Goal: Task Accomplishment & Management: Complete application form

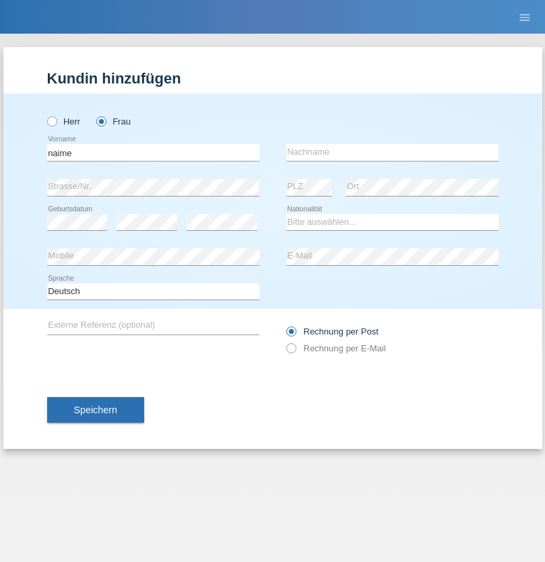
type input "naime"
click at [392, 152] on input "text" at bounding box center [392, 152] width 212 height 17
type input "llugiqi"
select select "CH"
radio input "true"
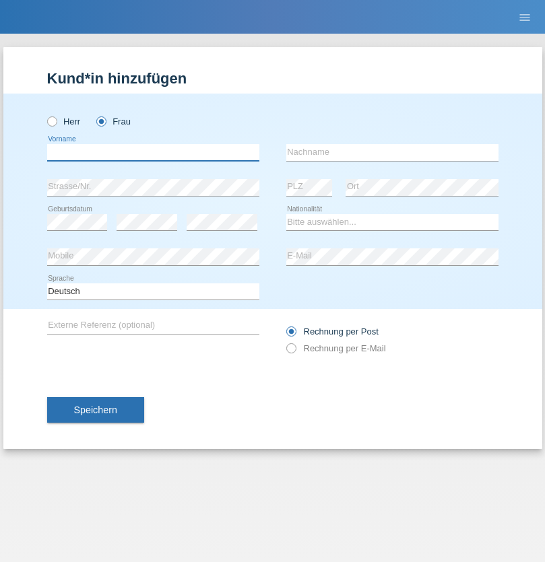
click at [153, 152] on input "text" at bounding box center [153, 152] width 212 height 17
type input "[PERSON_NAME]"
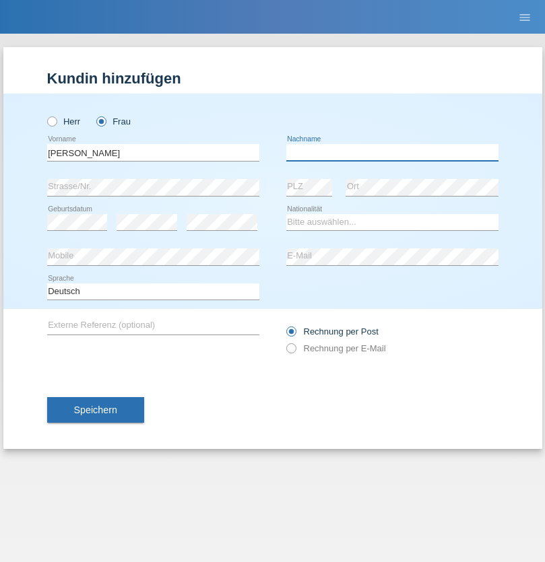
click at [392, 152] on input "text" at bounding box center [392, 152] width 212 height 17
type input "[PERSON_NAME]"
select select "CH"
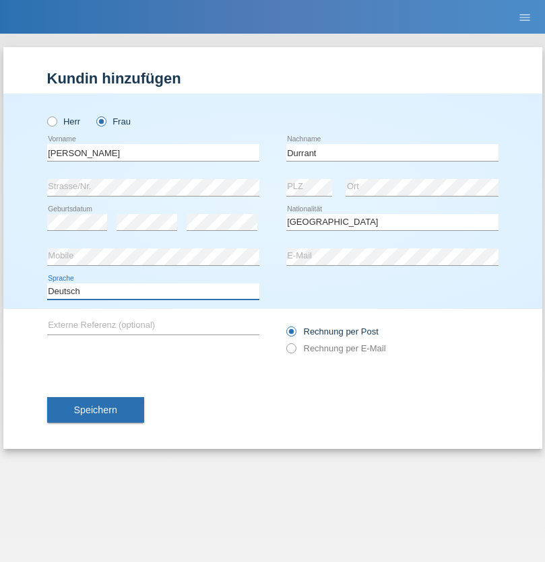
select select "en"
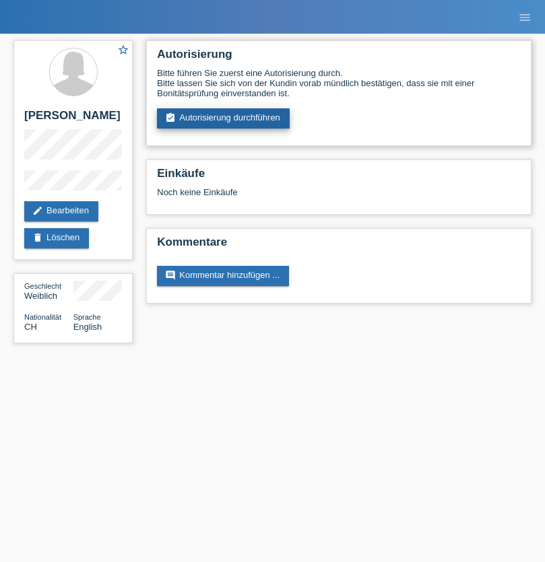
click at [224, 118] on link "assignment_turned_in Autorisierung durchführen" at bounding box center [223, 118] width 133 height 20
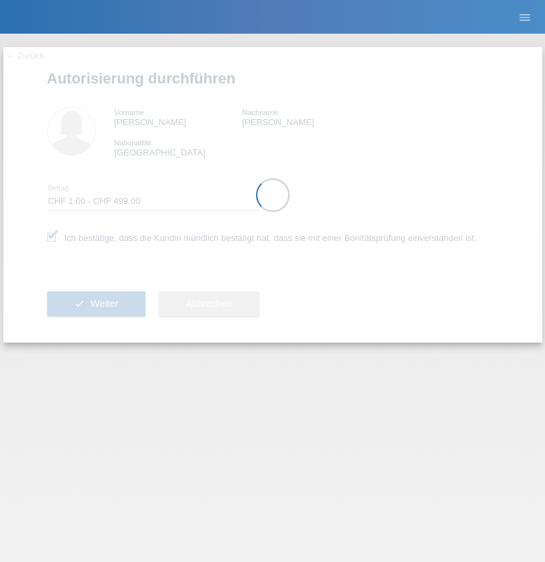
select select "1"
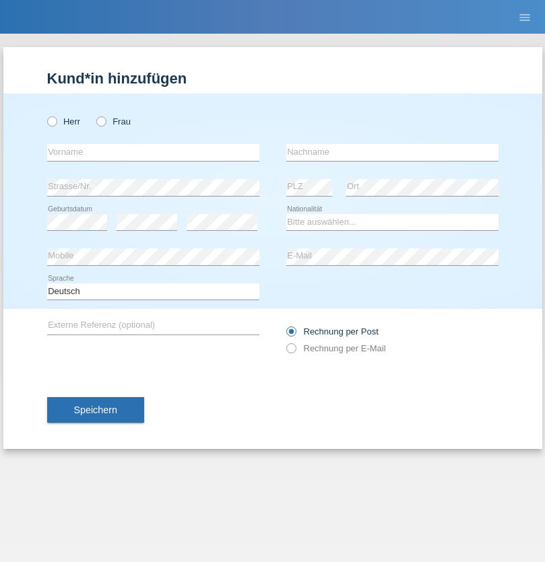
radio input "true"
click at [153, 152] on input "text" at bounding box center [153, 152] width 212 height 17
type input "[PERSON_NAME]"
click at [392, 152] on input "text" at bounding box center [392, 152] width 212 height 17
type input "Durrant"
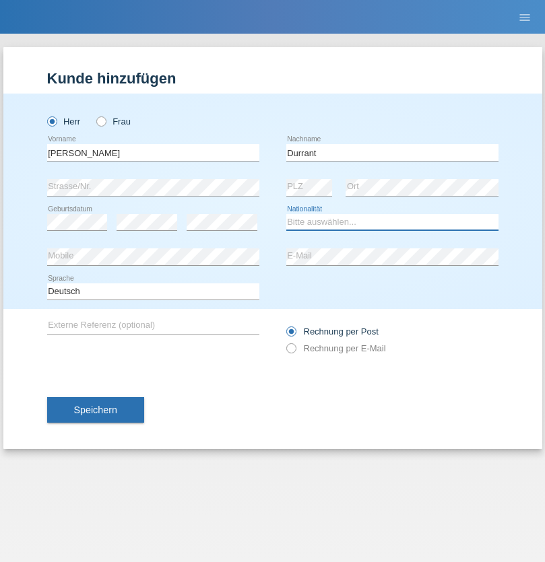
select select "CH"
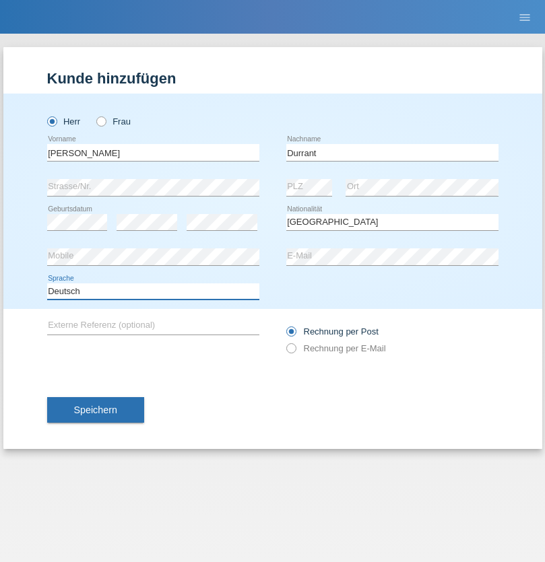
select select "en"
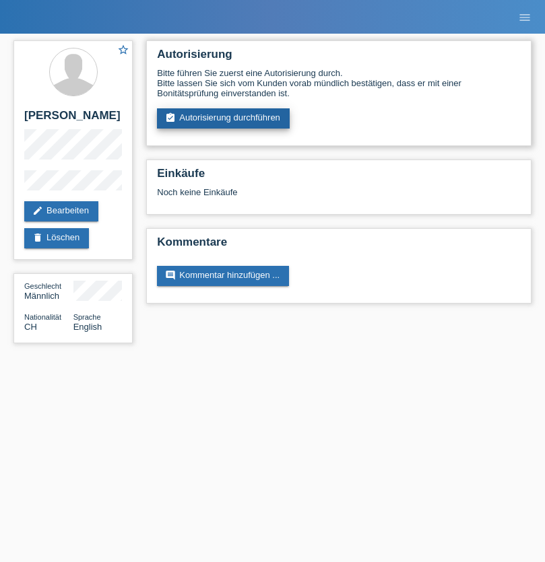
click at [224, 118] on link "assignment_turned_in Autorisierung durchführen" at bounding box center [223, 118] width 133 height 20
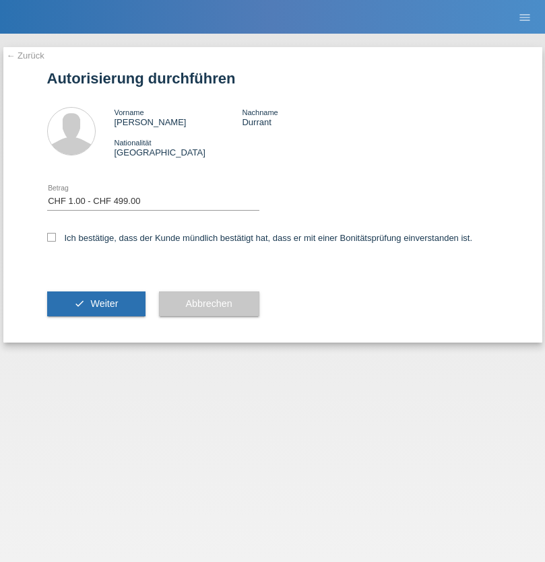
select select "1"
checkbox input "true"
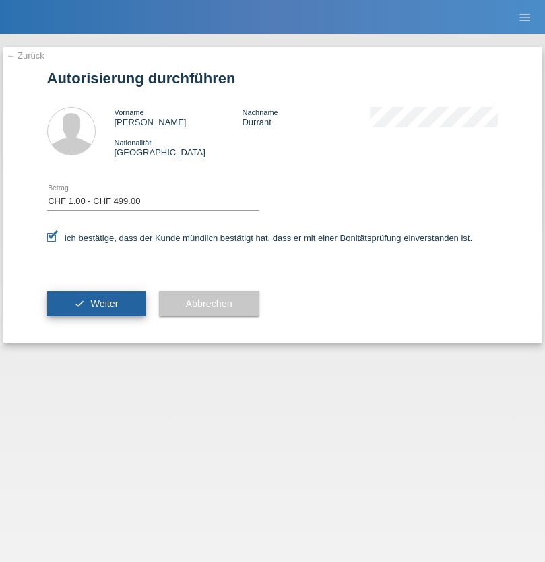
click at [96, 304] on span "Weiter" at bounding box center [104, 303] width 28 height 11
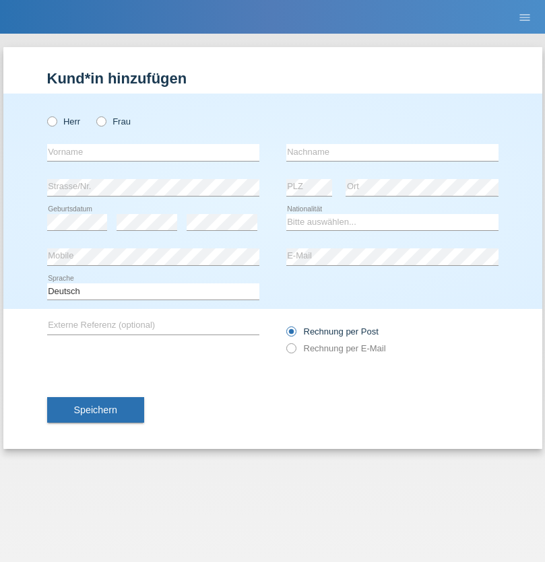
radio input "true"
click at [153, 152] on input "text" at bounding box center [153, 152] width 212 height 17
type input "[PERSON_NAME]"
click at [392, 152] on input "text" at bounding box center [392, 152] width 212 height 17
type input "Sokol"
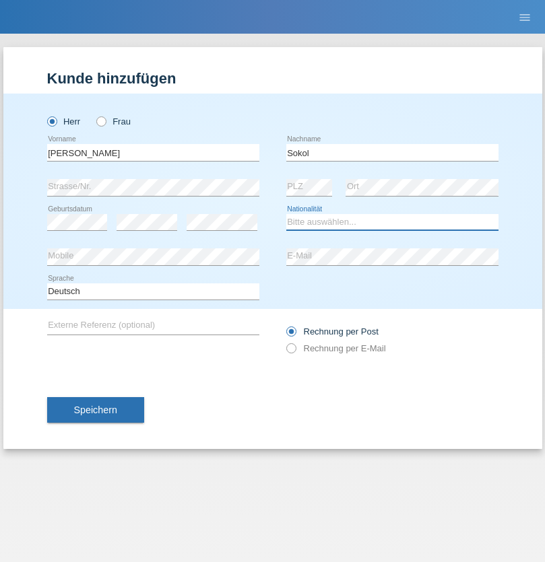
select select "XK"
select select "C"
select select "02"
select select "08"
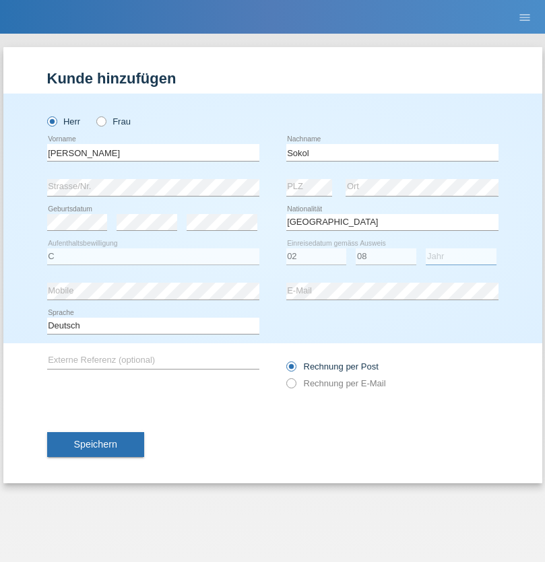
select select "1988"
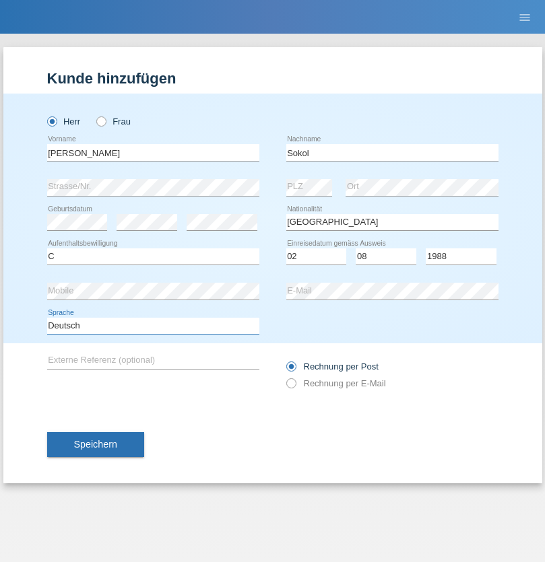
select select "en"
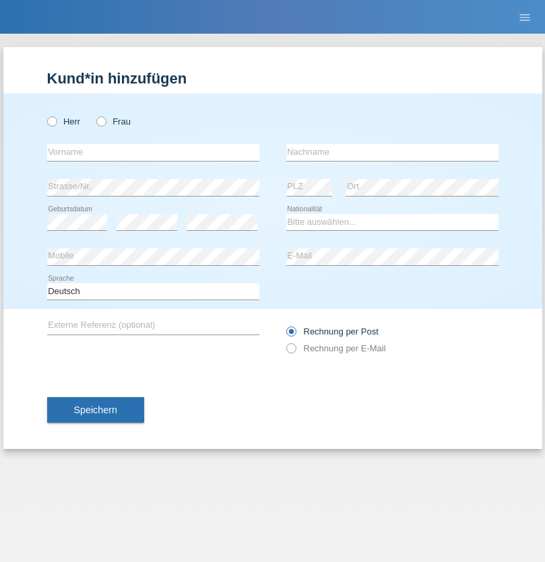
radio input "true"
click at [153, 152] on input "text" at bounding box center [153, 152] width 212 height 17
type input "Mustafa"
click at [392, 152] on input "text" at bounding box center [392, 152] width 212 height 17
type input "Sokol"
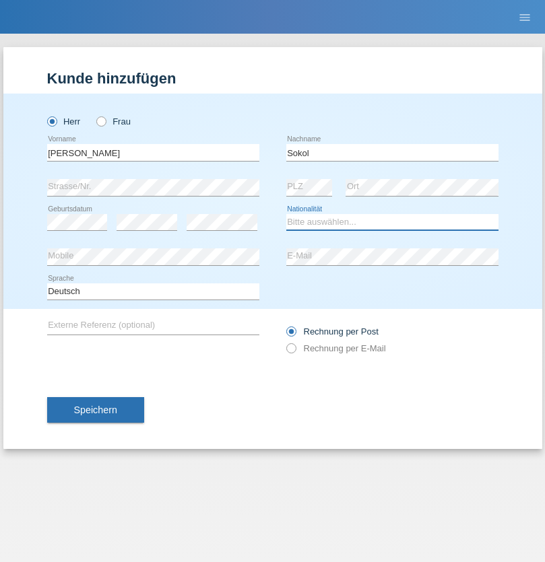
select select "XK"
select select "C"
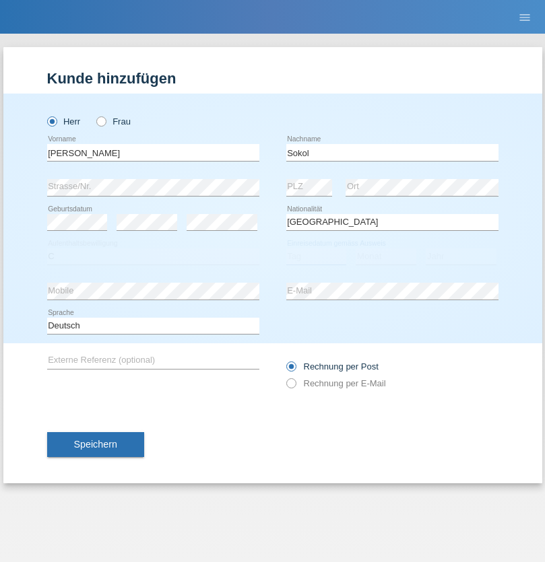
select select "02"
select select "08"
select select "1988"
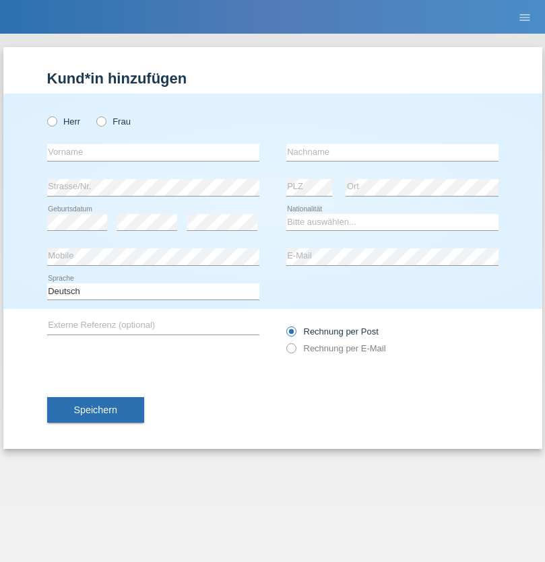
radio input "true"
click at [153, 152] on input "text" at bounding box center [153, 152] width 212 height 17
type input "Shanas"
click at [392, 152] on input "text" at bounding box center [392, 152] width 212 height 17
type input "Baranati"
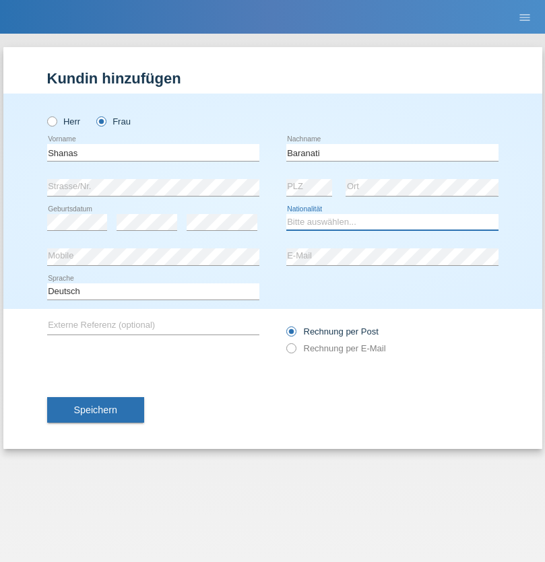
select select "CH"
radio input "true"
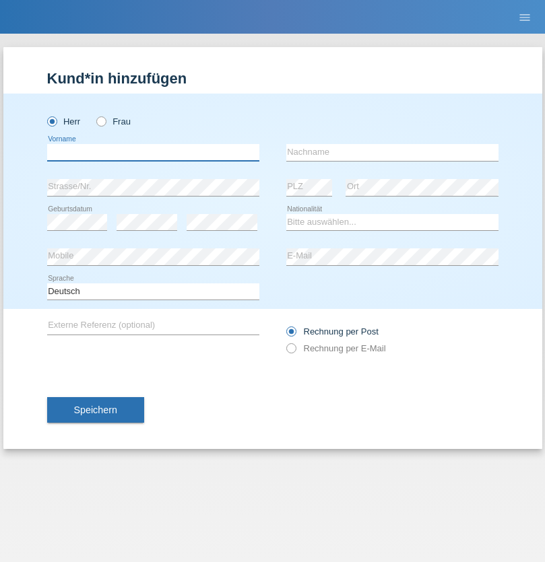
click at [153, 152] on input "text" at bounding box center [153, 152] width 212 height 17
type input "[PERSON_NAME]"
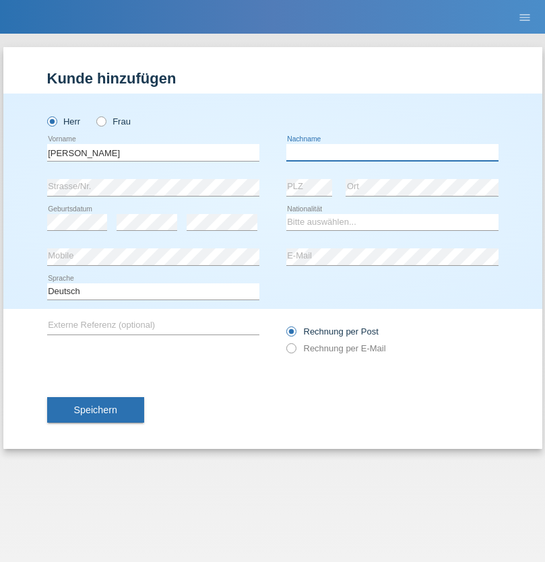
click at [392, 152] on input "text" at bounding box center [392, 152] width 212 height 17
type input "[PERSON_NAME]"
select select "PL"
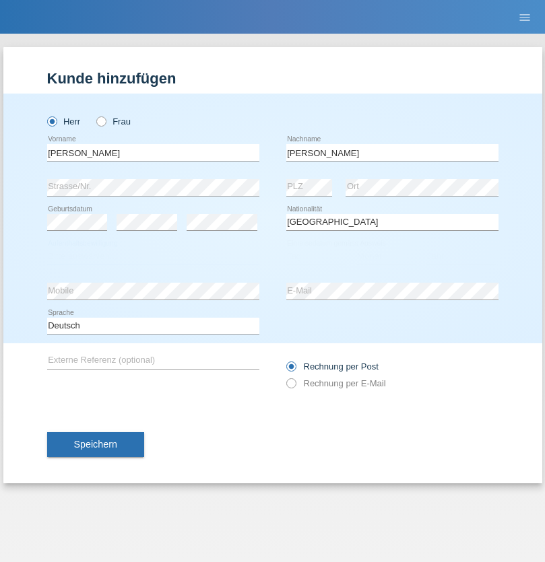
select select "C"
select select "11"
select select "01"
select select "2007"
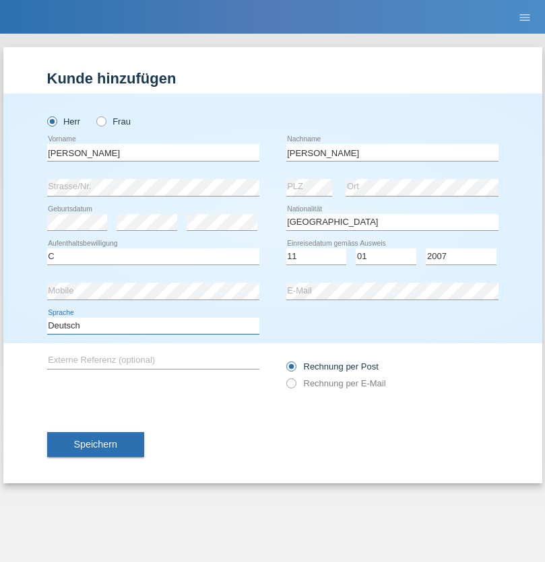
select select "en"
